Goal: Task Accomplishment & Management: Use online tool/utility

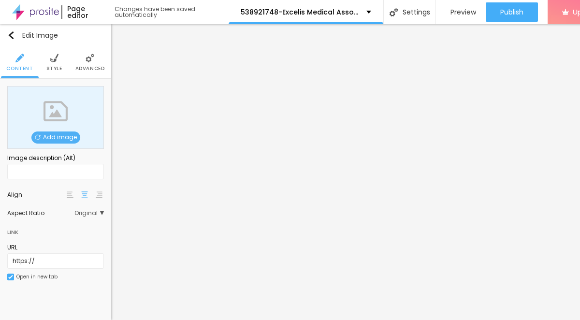
click at [59, 138] on span "Add image" at bounding box center [55, 137] width 49 height 12
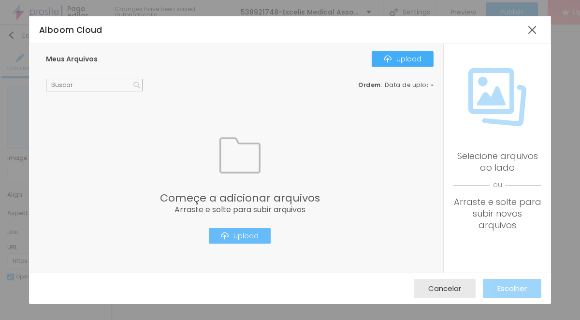
click at [247, 232] on div "Upload" at bounding box center [240, 236] width 38 height 8
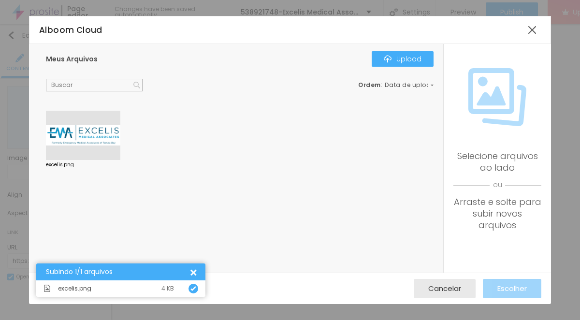
click at [88, 135] on div at bounding box center [83, 135] width 74 height 49
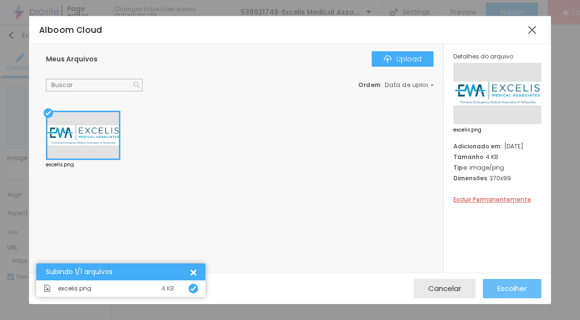
click at [509, 288] on span "Escolher" at bounding box center [511, 288] width 29 height 8
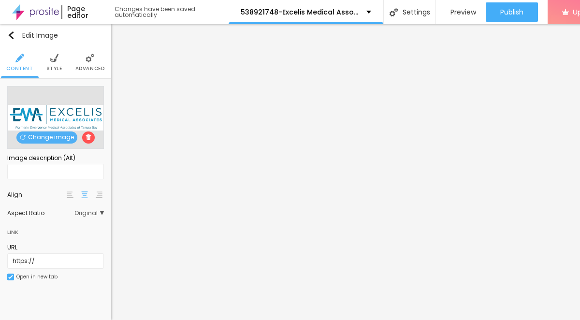
click at [54, 66] on span "Style" at bounding box center [54, 68] width 16 height 5
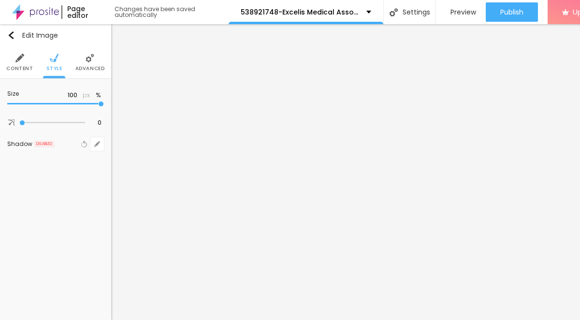
type input "95"
type input "80"
type input "40"
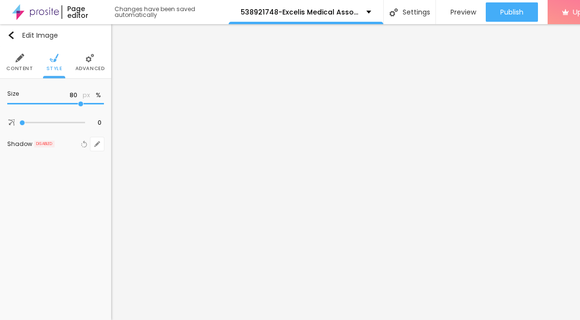
type input "40"
type input "30"
type input "15"
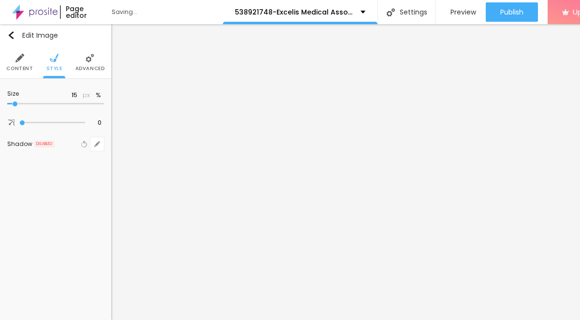
type input "10"
drag, startPoint x: 102, startPoint y: 104, endPoint x: -7, endPoint y: 102, distance: 109.3
type input "10"
click at [7, 102] on input "range" at bounding box center [55, 104] width 97 height 5
click at [92, 39] on div "Edit Image" at bounding box center [55, 35] width 97 height 8
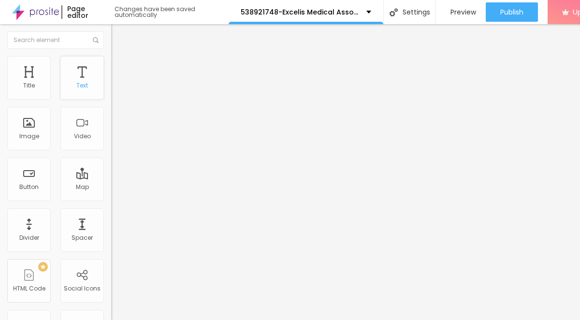
click at [87, 77] on div "Text" at bounding box center [82, 78] width 44 height 44
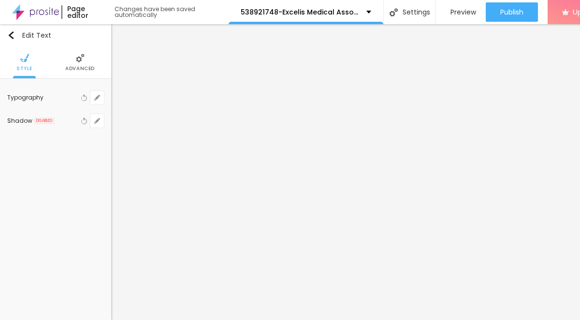
click at [53, 60] on ul "Style Advanced" at bounding box center [55, 62] width 111 height 32
click at [29, 73] on li "Style" at bounding box center [24, 62] width 16 height 32
click at [84, 71] on span "Advanced" at bounding box center [79, 68] width 29 height 5
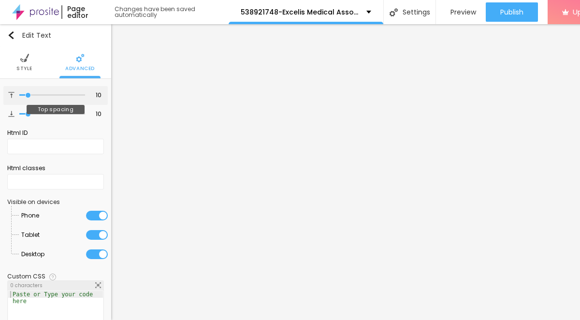
type input "14"
type input "16"
type input "17"
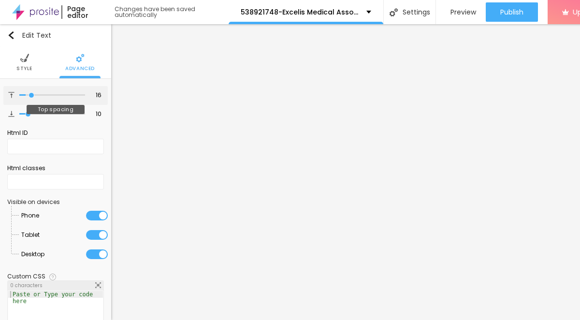
type input "17"
type input "18"
type input "19"
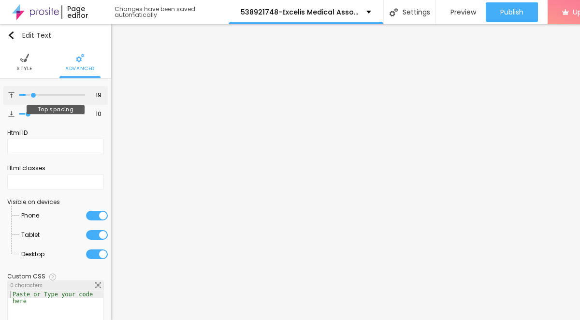
type input "20"
type input "21"
type input "22"
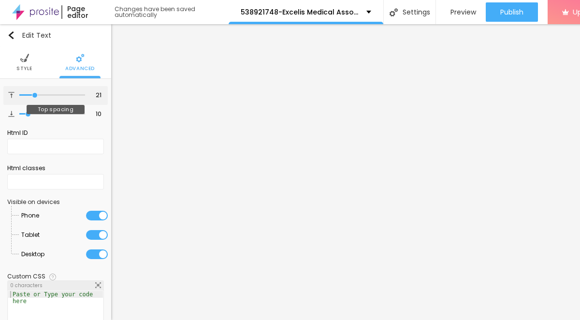
type input "22"
type input "23"
type input "24"
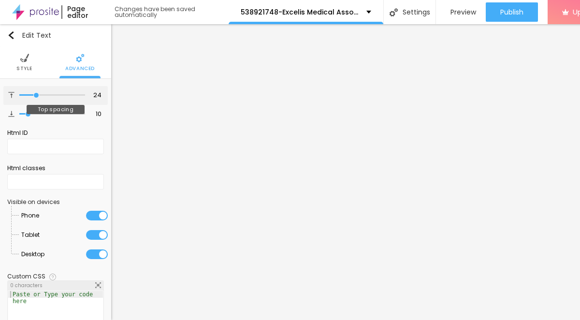
type input "25"
type input "26"
type input "27"
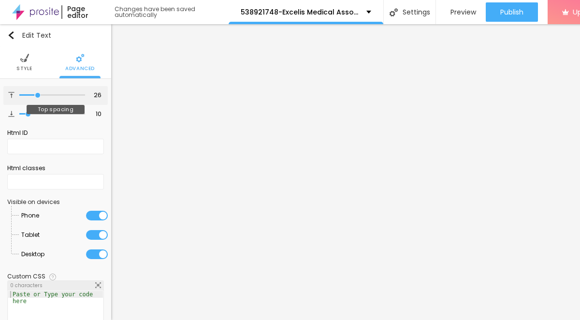
type input "27"
type input "26"
type input "25"
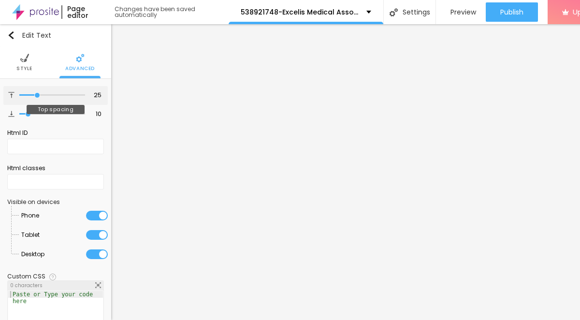
type input "24"
type input "23"
type input "22"
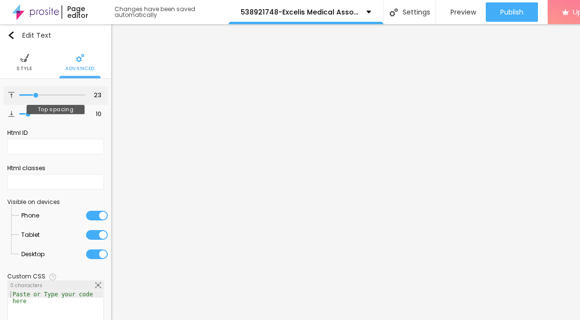
type input "22"
type input "23"
type input "24"
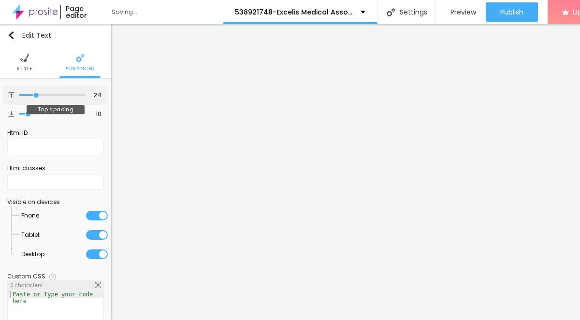
type input "25"
drag, startPoint x: 29, startPoint y: 96, endPoint x: 37, endPoint y: 97, distance: 7.3
type input "25"
click at [37, 96] on input "range" at bounding box center [52, 95] width 66 height 5
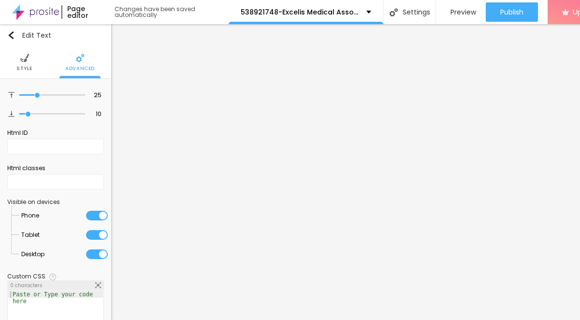
click at [101, 46] on ul "Style Advanced" at bounding box center [55, 62] width 111 height 32
click at [66, 41] on button "Edit Text" at bounding box center [55, 35] width 111 height 22
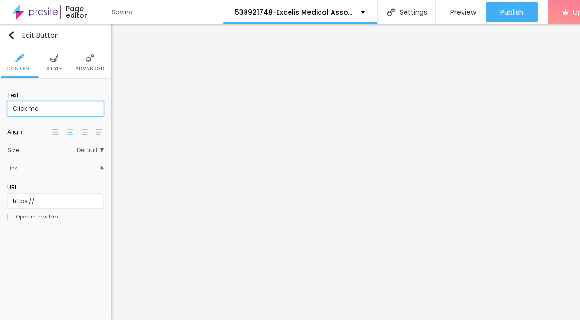
drag, startPoint x: 49, startPoint y: 108, endPoint x: 9, endPoint y: 109, distance: 39.7
click at [9, 109] on input "Click me" at bounding box center [55, 108] width 97 height 15
paste input "→ VIEW DOCUMENT HERE"
type input "→ VIEW DOCUMENT HERE"
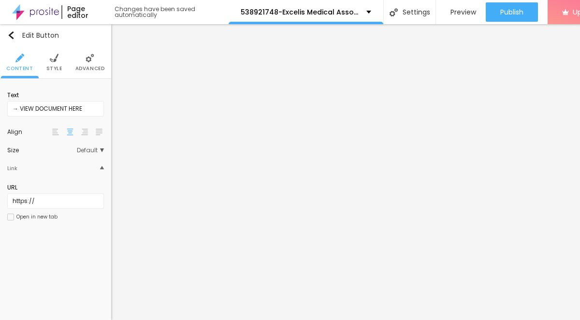
click at [58, 66] on span "Style" at bounding box center [54, 68] width 16 height 5
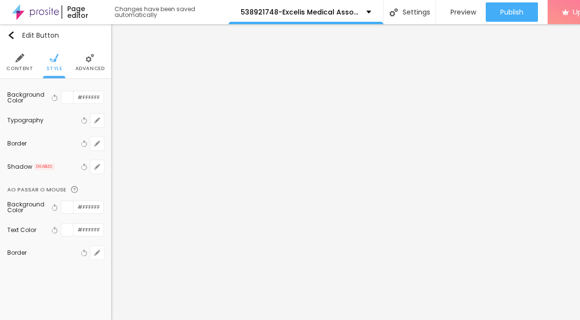
click at [84, 69] on span "Advanced" at bounding box center [89, 68] width 29 height 5
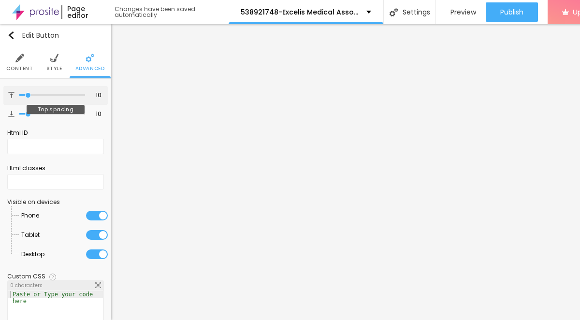
type input "13"
type input "14"
type input "15"
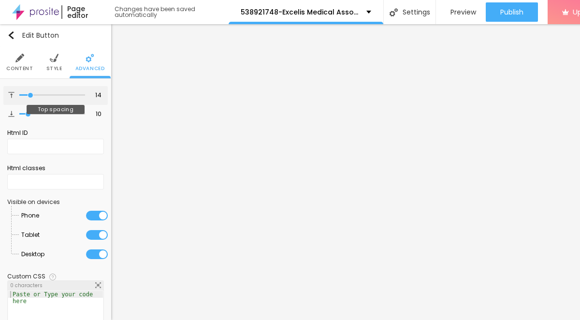
type input "15"
type input "16"
type input "17"
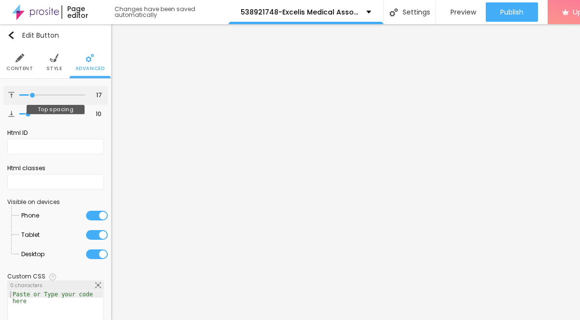
type input "18"
type input "19"
type input "20"
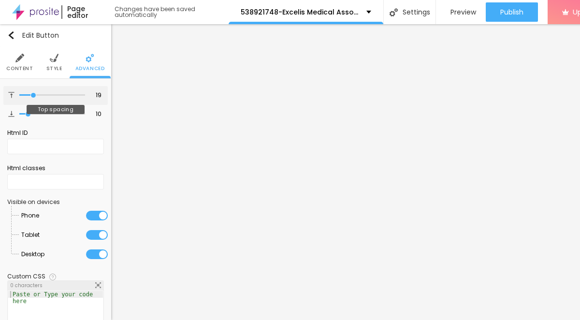
type input "20"
type input "21"
type input "22"
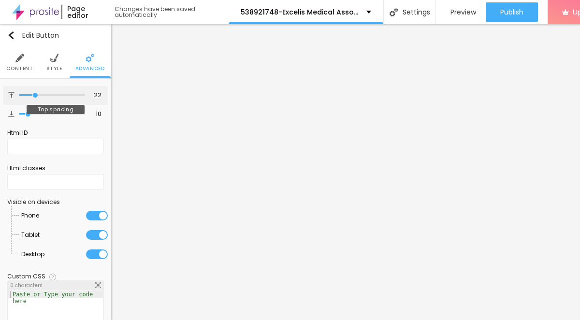
type input "22"
click at [35, 94] on input "range" at bounding box center [52, 95] width 66 height 5
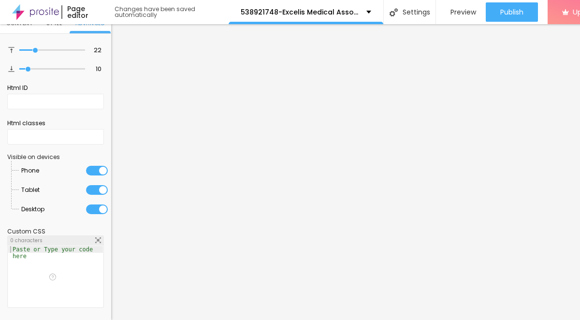
scroll to position [44, 0]
click at [84, 82] on div "Html ID" at bounding box center [55, 96] width 97 height 35
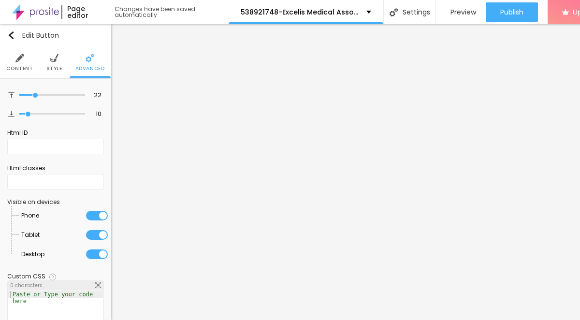
click at [50, 58] on img at bounding box center [54, 58] width 9 height 9
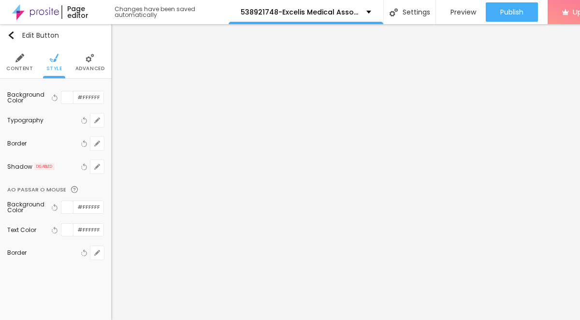
click at [29, 66] on span "Content" at bounding box center [19, 68] width 27 height 5
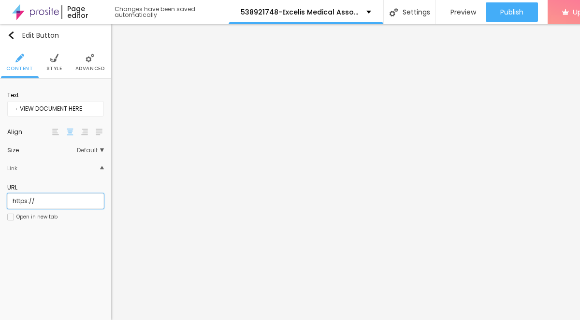
drag, startPoint x: 39, startPoint y: 200, endPoint x: 7, endPoint y: 202, distance: 31.9
click at [7, 202] on input "https://" at bounding box center [55, 200] width 97 height 15
paste input "[DOMAIN_NAME]"
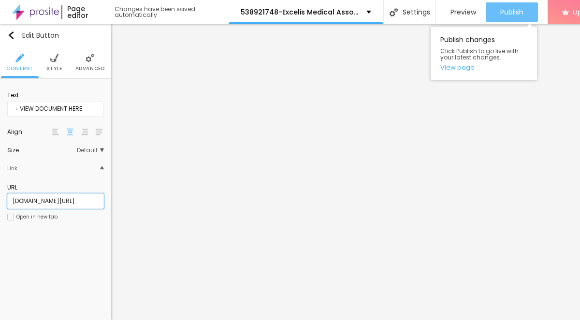
type input "admin.ancocllc.com/"
click at [514, 6] on div "Publish" at bounding box center [511, 11] width 23 height 19
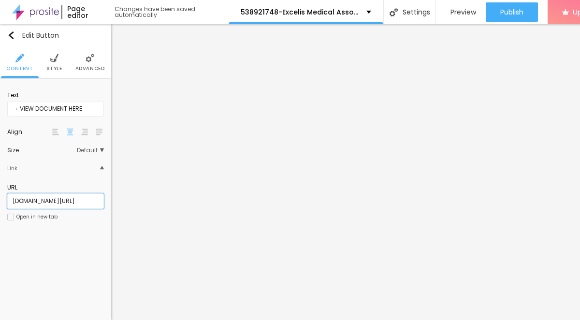
drag, startPoint x: 69, startPoint y: 202, endPoint x: -9, endPoint y: 198, distance: 77.9
click at [0, 198] on html "Page editor Changes have been saved automatically 538921748-Excelis Medical Ass…" at bounding box center [290, 160] width 580 height 320
click at [47, 200] on input "text" at bounding box center [55, 200] width 97 height 15
paste input "admin.ancocllc.com/"
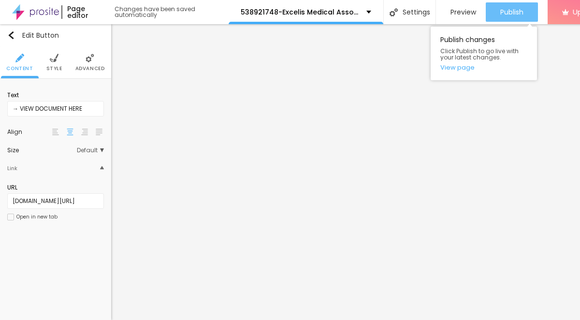
click at [517, 13] on span "Publish" at bounding box center [511, 12] width 23 height 8
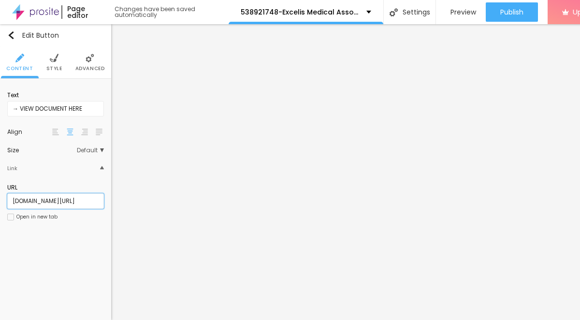
click at [11, 199] on input "admin.ancocllc.com/" at bounding box center [55, 200] width 97 height 15
click at [81, 202] on input "admin.ancocllc.com/" at bounding box center [55, 200] width 97 height 15
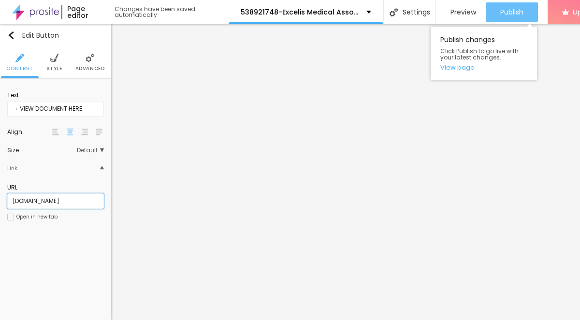
type input "[DOMAIN_NAME]"
click at [503, 12] on span "Publish" at bounding box center [511, 12] width 23 height 8
click at [506, 9] on span "Publish" at bounding box center [511, 12] width 23 height 8
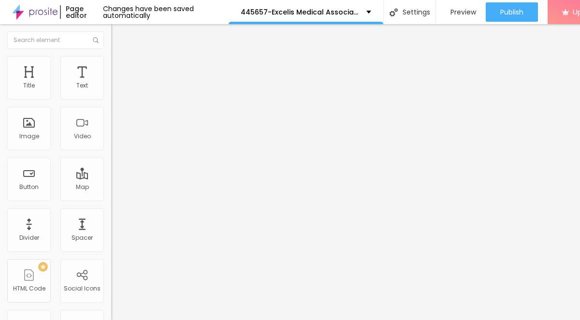
click at [111, 83] on span "Add image" at bounding box center [131, 79] width 40 height 8
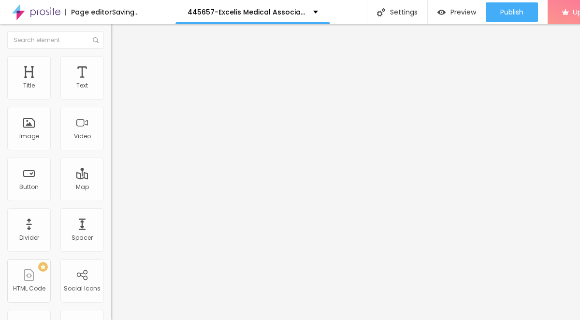
click at [120, 67] on span "Style" at bounding box center [127, 62] width 14 height 8
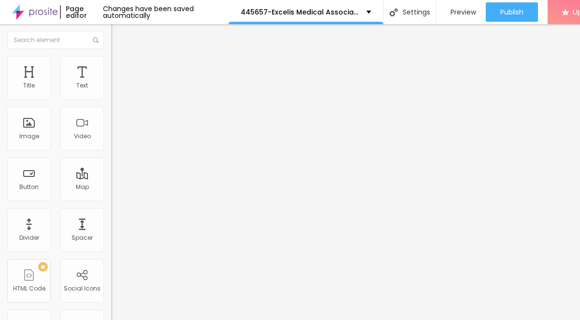
type input "90"
type input "65"
type input "60"
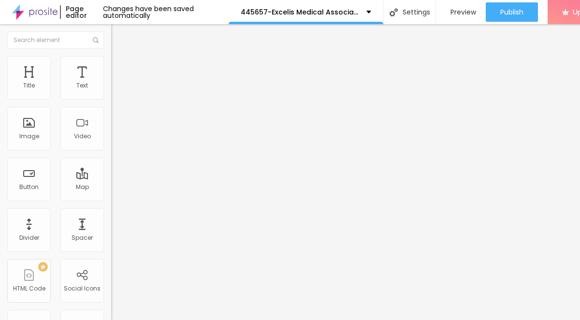
type input "60"
type input "50"
type input "40"
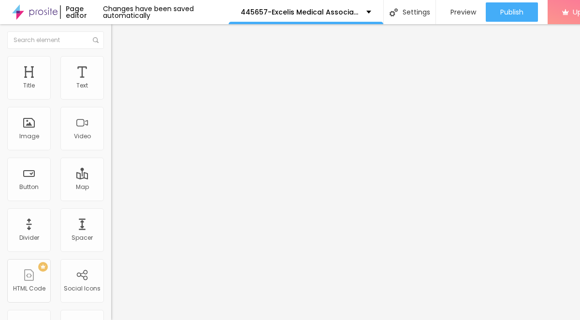
type input "30"
type input "25"
type input "15"
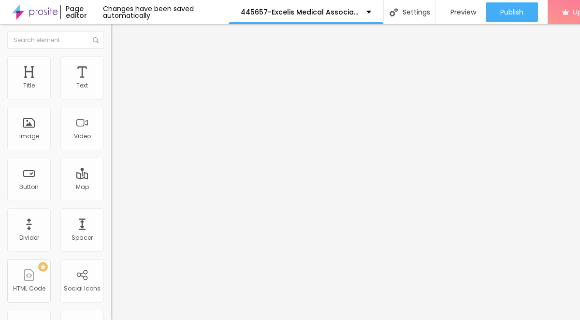
type input "15"
type input "10"
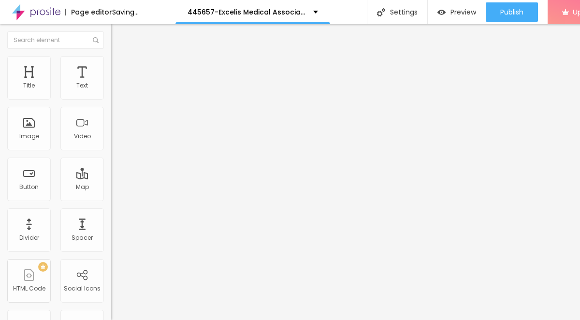
drag, startPoint x: 98, startPoint y: 102, endPoint x: -6, endPoint y: 102, distance: 103.9
type input "10"
click at [111, 99] on input "range" at bounding box center [142, 95] width 62 height 8
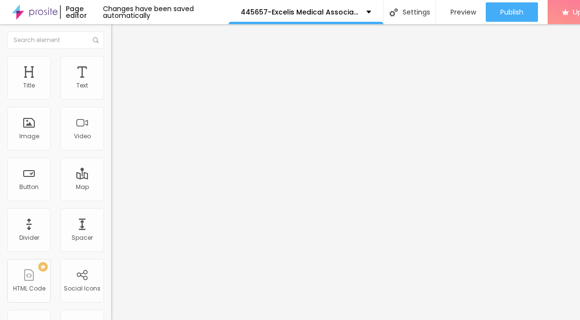
click at [118, 35] on img "button" at bounding box center [122, 35] width 8 height 8
click at [111, 66] on ul "Style Advanced" at bounding box center [166, 55] width 111 height 19
click at [120, 67] on span "Advanced" at bounding box center [135, 62] width 31 height 8
type input "12"
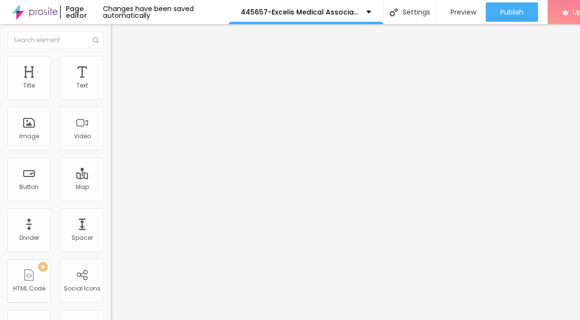
type input "24"
type input "27"
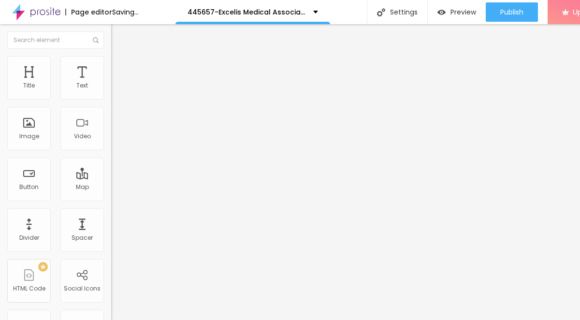
type input "29"
type input "30"
type input "31"
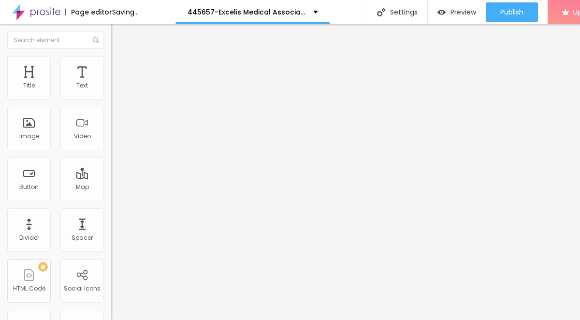
type input "31"
type input "35"
type input "36"
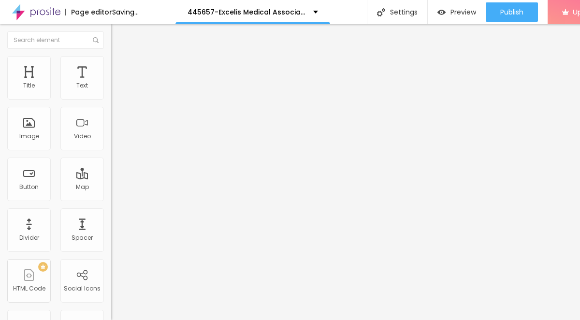
type input "37"
type input "38"
type input "40"
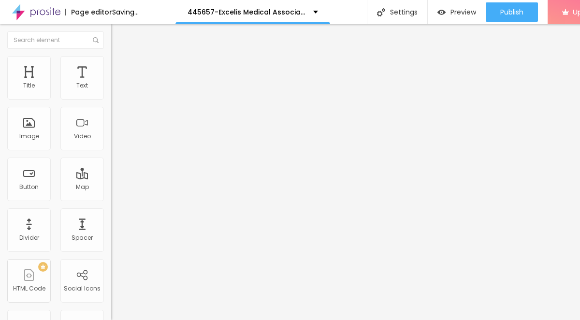
type input "40"
type input "41"
type input "40"
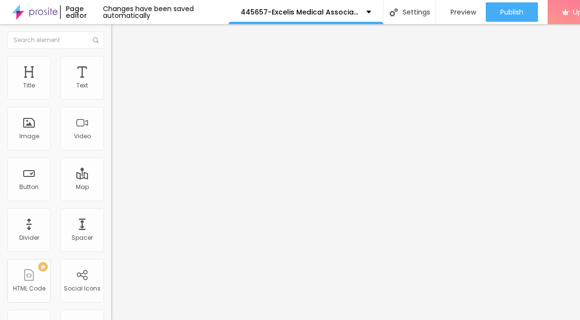
type input "39"
type input "37"
type input "35"
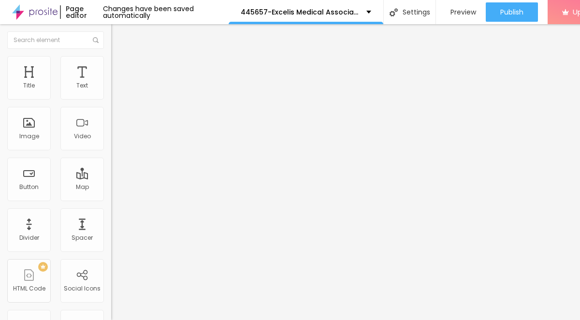
type input "35"
type input "34"
type input "33"
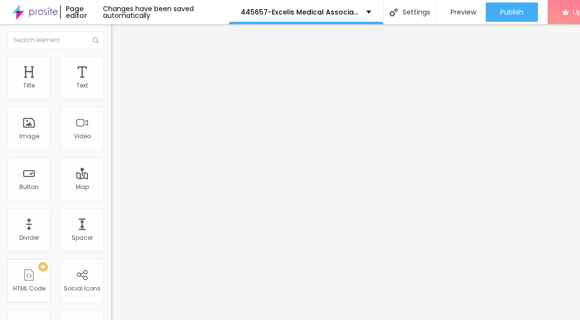
type input "31"
type input "30"
type input "29"
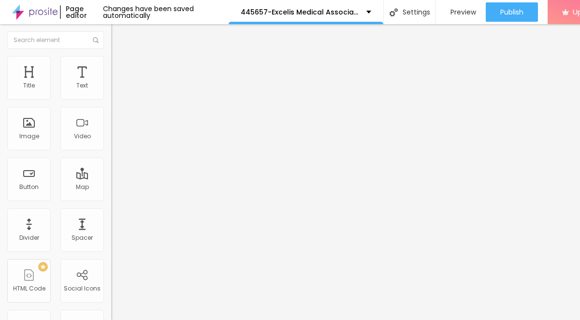
type input "29"
type input "28"
type input "27"
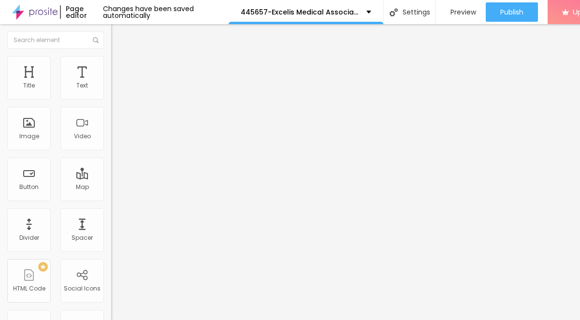
type input "25"
type input "24"
type input "23"
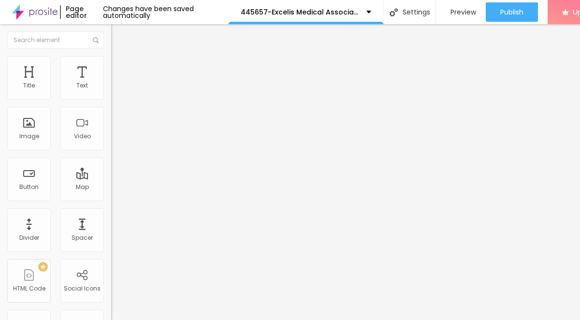
type input "23"
type input "24"
type input "25"
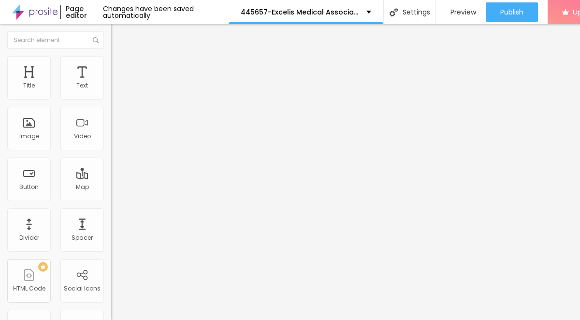
drag, startPoint x: 28, startPoint y: 97, endPoint x: 37, endPoint y: 97, distance: 9.2
type input "25"
click at [111, 178] on input "range" at bounding box center [142, 182] width 62 height 8
click at [111, 41] on button "Edit Text" at bounding box center [166, 35] width 111 height 22
drag, startPoint x: 50, startPoint y: 111, endPoint x: -4, endPoint y: 101, distance: 54.5
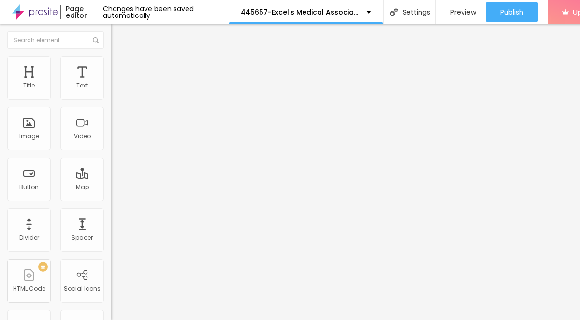
click at [0, 101] on html "Page editor Changes have been saved automatically 445657-Excelis Medical Associ…" at bounding box center [290, 160] width 580 height 320
paste input "→ VIEW DOCUMENT HERE"
type input "→ VIEW DOCUMENT HERE"
click at [111, 63] on li "Style" at bounding box center [166, 61] width 111 height 10
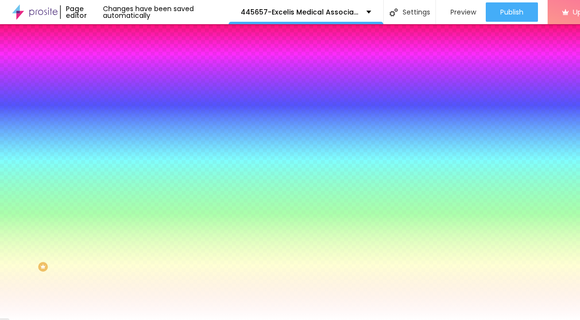
click at [111, 66] on img at bounding box center [115, 70] width 9 height 9
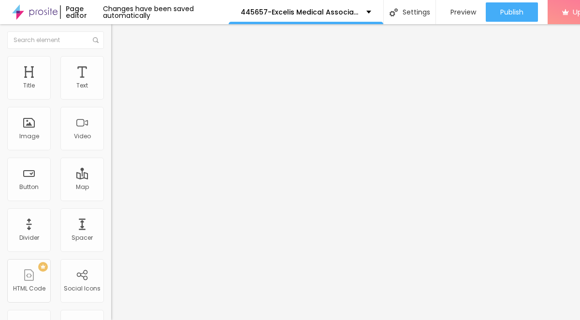
type input "14"
type input "13"
type input "14"
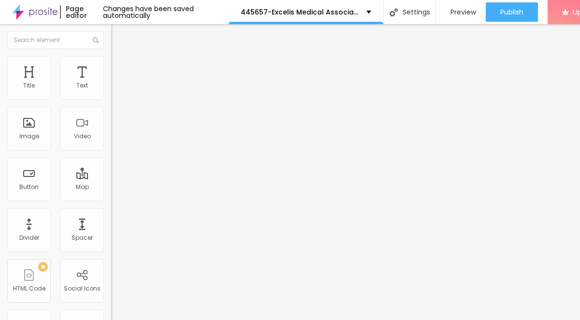
type input "14"
type input "16"
type input "18"
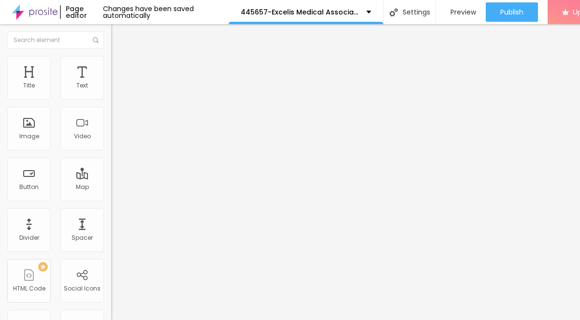
type input "20"
type input "22"
type input "23"
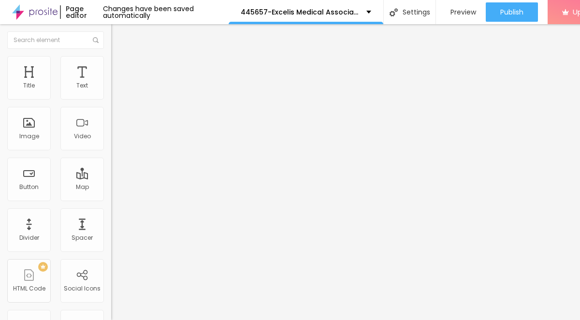
type input "23"
type input "24"
type input "23"
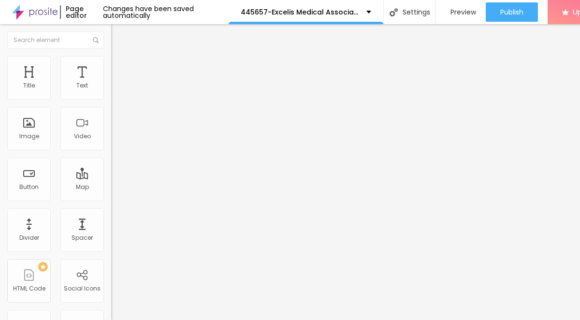
type input "22"
type input "21"
type input "22"
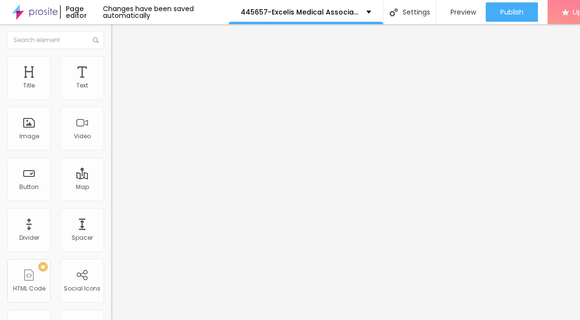
type input "22"
type input "23"
type input "22"
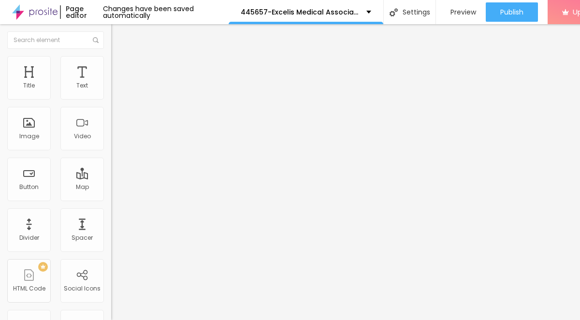
drag, startPoint x: 30, startPoint y: 93, endPoint x: 35, endPoint y: 94, distance: 5.0
type input "22"
click at [111, 188] on input "range" at bounding box center [142, 192] width 62 height 8
click at [111, 56] on li "Content" at bounding box center [166, 51] width 111 height 10
click at [111, 93] on button "button" at bounding box center [118, 88] width 14 height 10
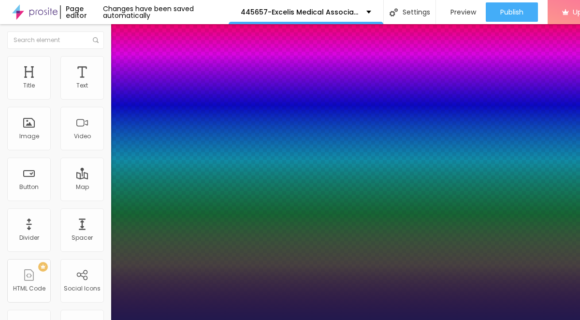
type input "1"
drag, startPoint x: 147, startPoint y: 160, endPoint x: 140, endPoint y: 161, distance: 7.4
type input "15"
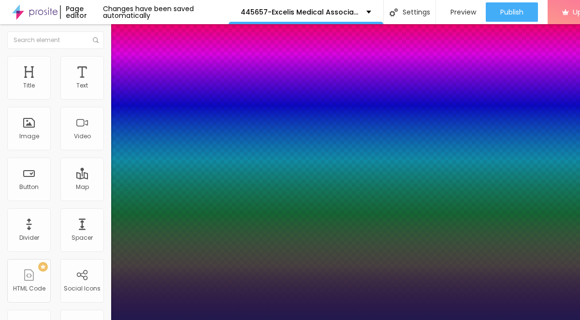
type input "1"
type input "16"
type input "1"
type input "17"
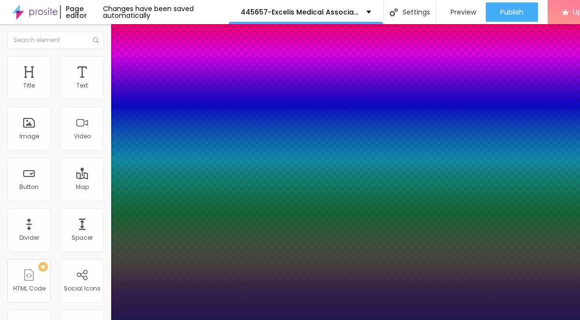
type input "17"
type input "1"
type input "18"
type input "1"
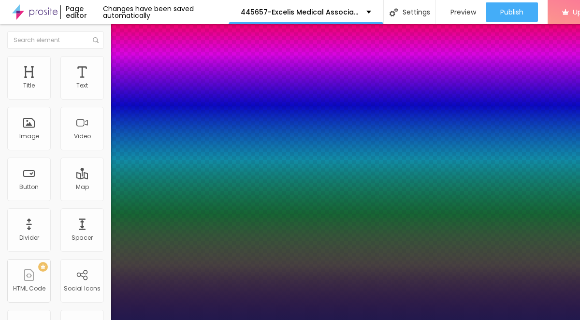
type input "19"
type input "1"
type input "20"
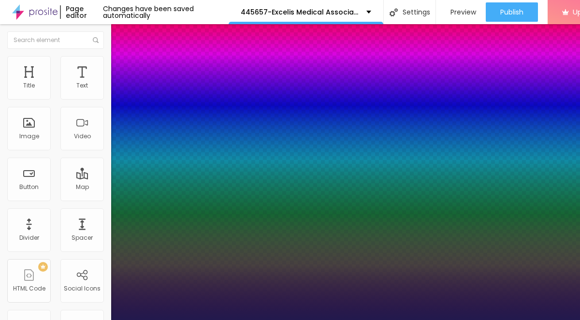
type input "1"
type input "21"
type input "1"
type input "22"
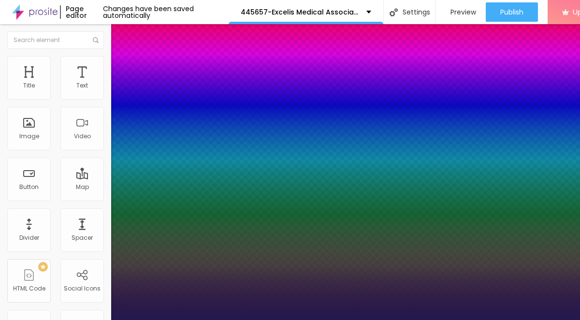
type input "22"
type input "1"
type input "23"
type input "1"
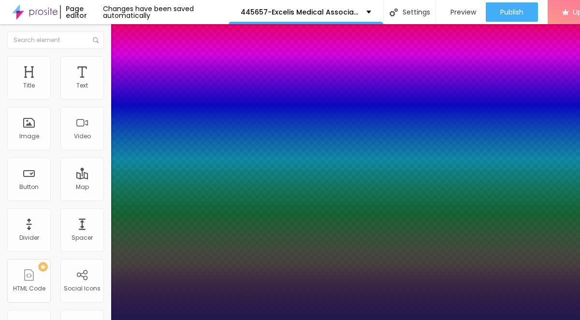
type input "24"
type input "1"
type input "25"
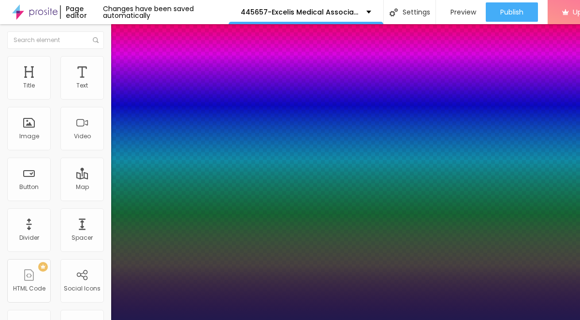
type input "1"
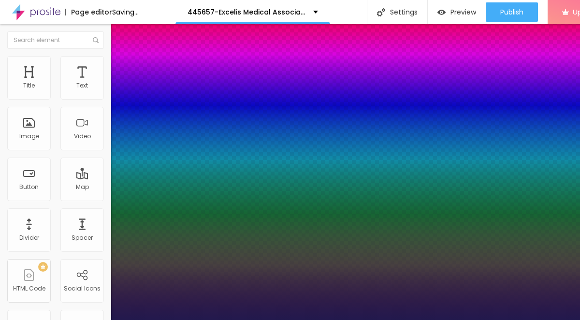
type input "26"
type input "1"
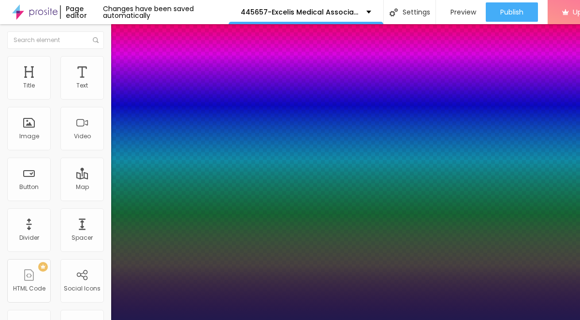
type input "25"
type input "1"
type input "24"
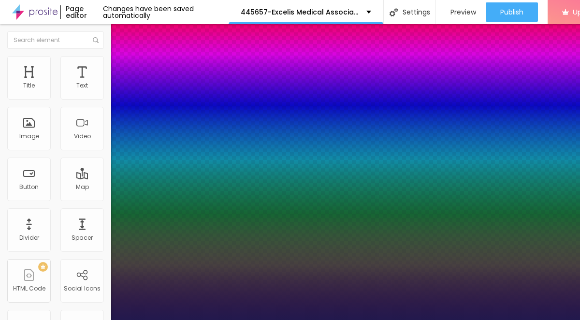
type input "1"
type input "23"
type input "1"
type input "22"
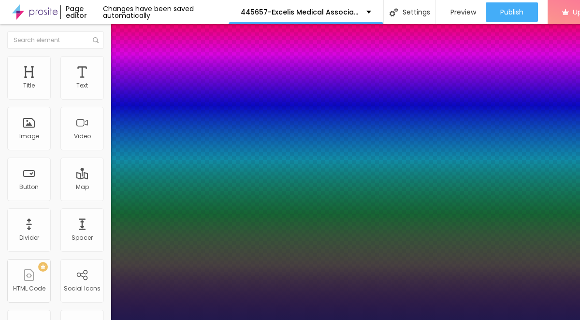
type input "22"
type input "1"
type input "23"
type input "1"
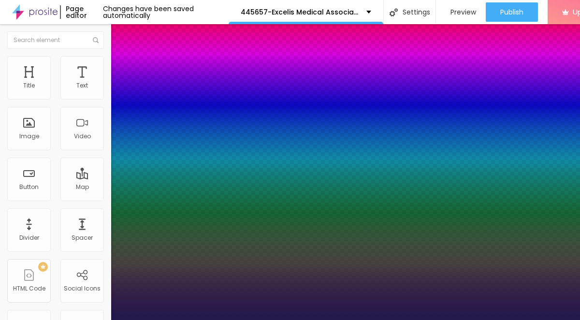
type input "24"
type input "1"
type input "25"
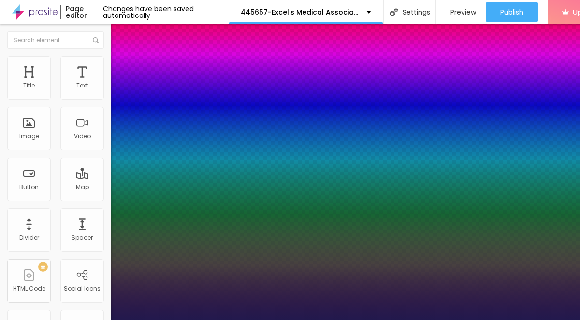
type input "1"
drag, startPoint x: 130, startPoint y: 162, endPoint x: 137, endPoint y: 162, distance: 7.3
type input "25"
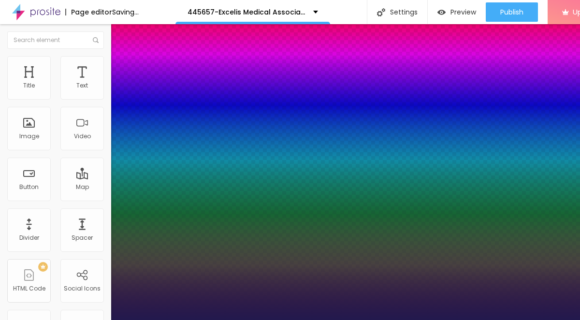
type input "1"
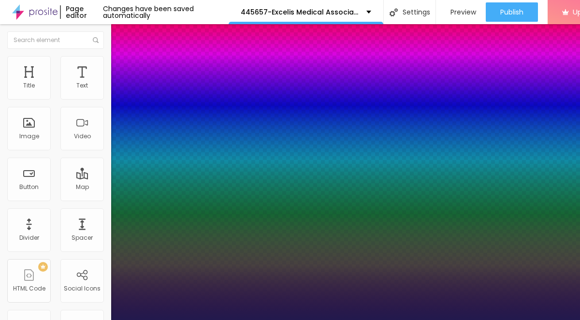
click at [250, 320] on div at bounding box center [290, 320] width 580 height 0
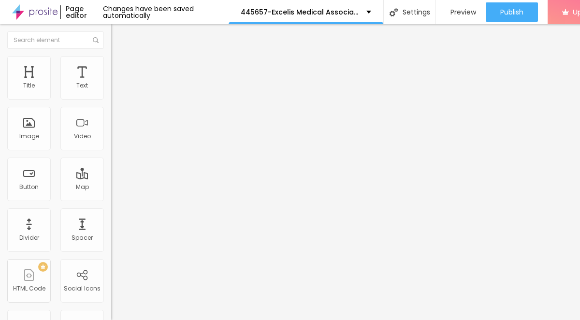
click at [120, 67] on span "Advanced" at bounding box center [135, 62] width 31 height 8
click at [120, 57] on span "Style" at bounding box center [127, 53] width 14 height 8
click at [118, 36] on img "button" at bounding box center [122, 35] width 8 height 8
click at [111, 62] on img at bounding box center [115, 60] width 9 height 9
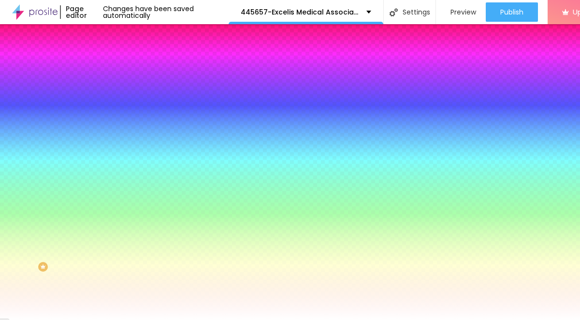
click at [115, 120] on icon "button" at bounding box center [118, 123] width 6 height 6
type input "15"
type input "16"
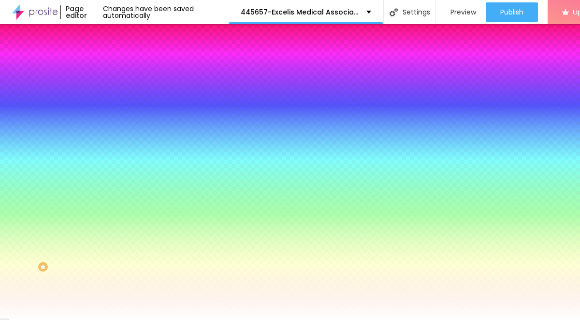
type input "17"
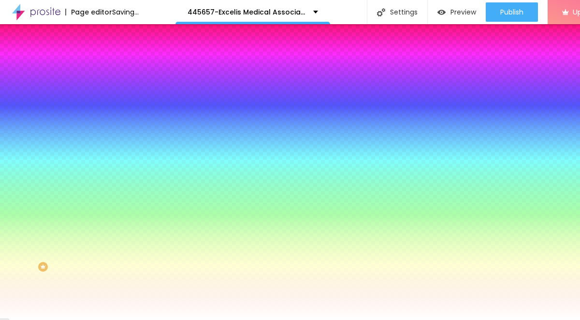
type input "18"
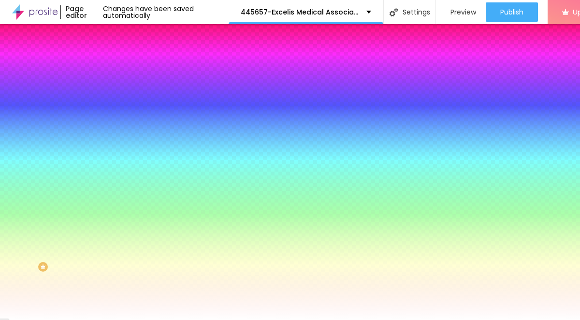
type input "19"
type input "20"
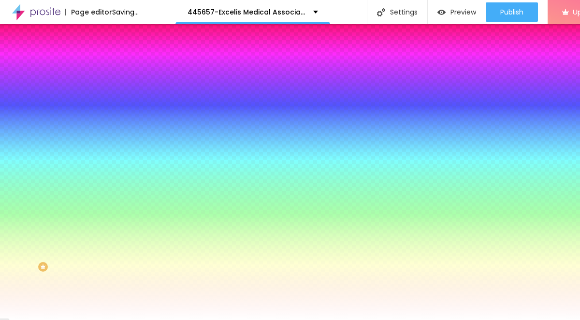
type input "21"
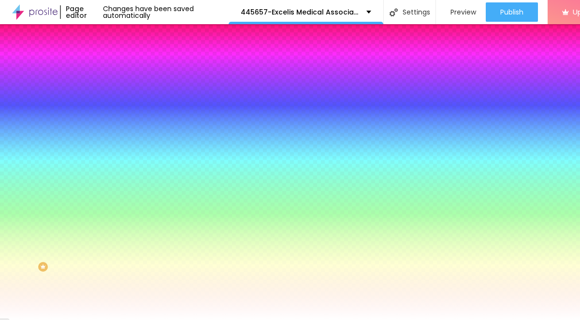
type input "22"
drag, startPoint x: 145, startPoint y: 187, endPoint x: 164, endPoint y: 189, distance: 19.4
type input "22"
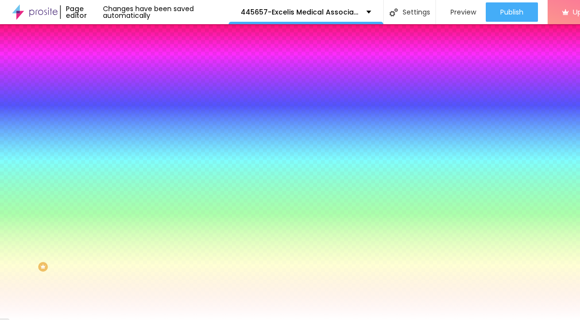
click at [291, 320] on div at bounding box center [290, 320] width 580 height 0
click at [118, 36] on img "button" at bounding box center [122, 35] width 8 height 8
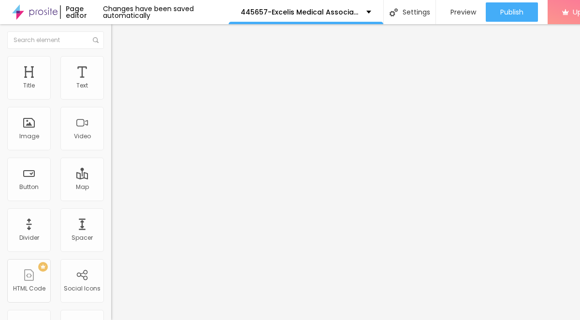
click at [111, 195] on input "https://" at bounding box center [169, 194] width 116 height 10
drag, startPoint x: 38, startPoint y: 200, endPoint x: 2, endPoint y: 199, distance: 35.8
click at [111, 199] on div "Text → VIEW DOCUMENT HERE Align Size Default Small Default Big Link URL https:/…" at bounding box center [166, 145] width 111 height 141
paste input "[DOMAIN_NAME]"
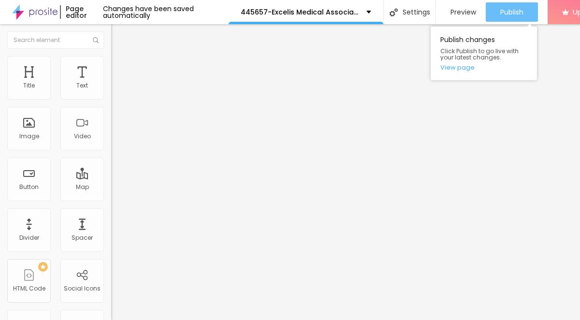
type input "[DOMAIN_NAME]"
click at [496, 12] on button "Publish" at bounding box center [512, 11] width 52 height 19
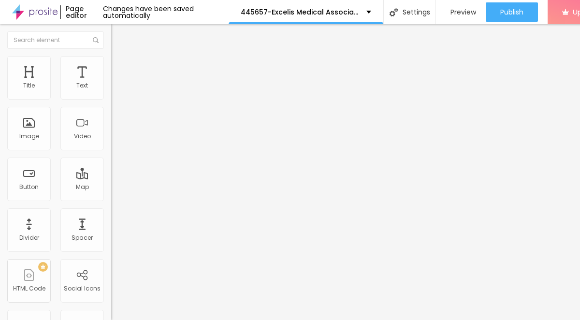
click at [111, 199] on input "[DOMAIN_NAME]" at bounding box center [169, 194] width 116 height 10
drag, startPoint x: 74, startPoint y: 199, endPoint x: -1, endPoint y: 198, distance: 75.4
click at [0, 198] on html "Page editor Changes have been saved automatically 445657-Excelis Medical Associ…" at bounding box center [290, 160] width 580 height 320
paste input "[DOMAIN_NAME][URL]"
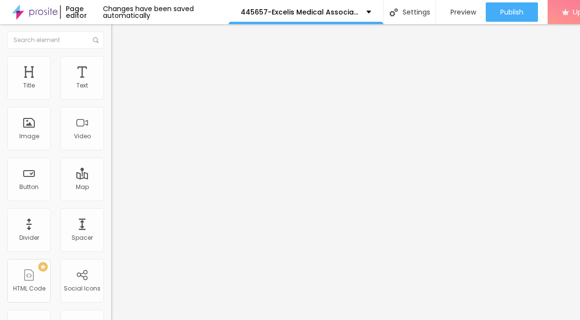
type input "[DOMAIN_NAME]"
click at [111, 199] on input "text" at bounding box center [169, 194] width 116 height 10
paste input "[URL][DOMAIN_NAME]"
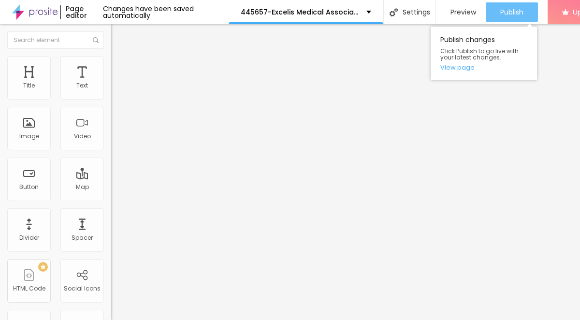
type input "[URL][DOMAIN_NAME]"
click at [501, 8] on span "Publish" at bounding box center [511, 12] width 23 height 8
